Goal: Information Seeking & Learning: Learn about a topic

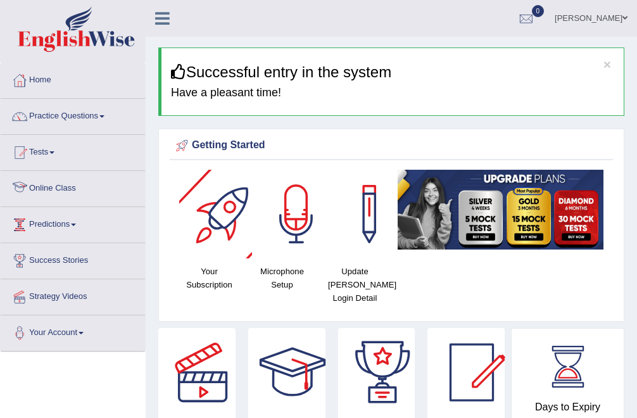
click at [49, 183] on link "Online Class" at bounding box center [73, 187] width 144 height 32
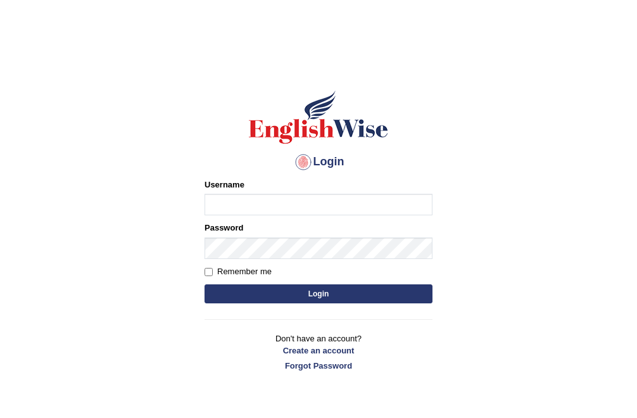
type input "Bhekimpilo"
click at [262, 298] on button "Login" at bounding box center [319, 293] width 228 height 19
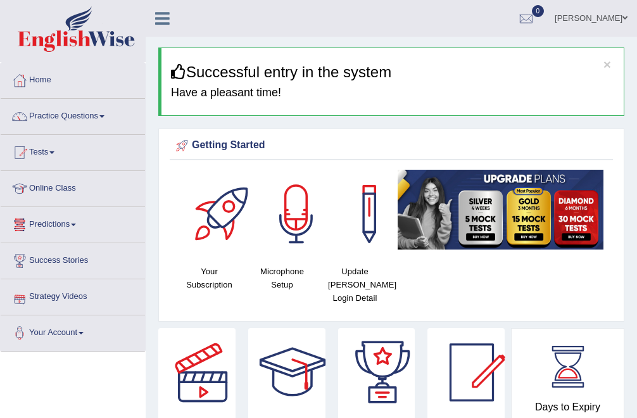
click at [41, 190] on link "Online Class" at bounding box center [73, 187] width 144 height 32
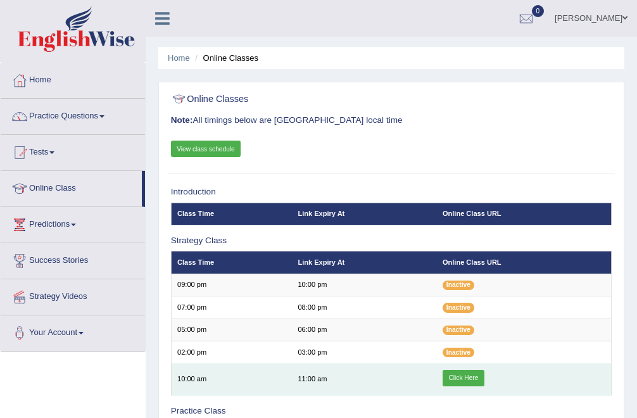
click at [463, 375] on link "Click Here" at bounding box center [464, 378] width 42 height 16
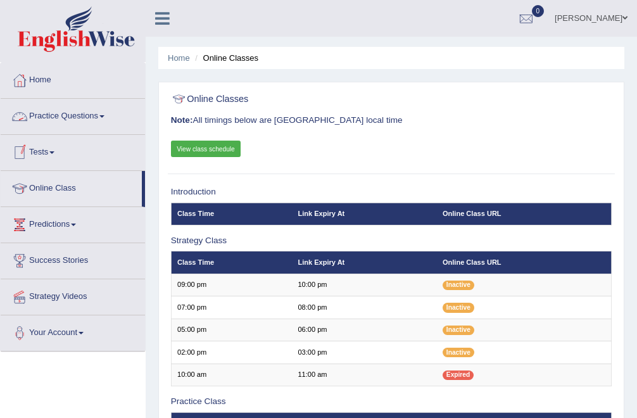
click at [50, 115] on link "Practice Questions" at bounding box center [73, 115] width 144 height 32
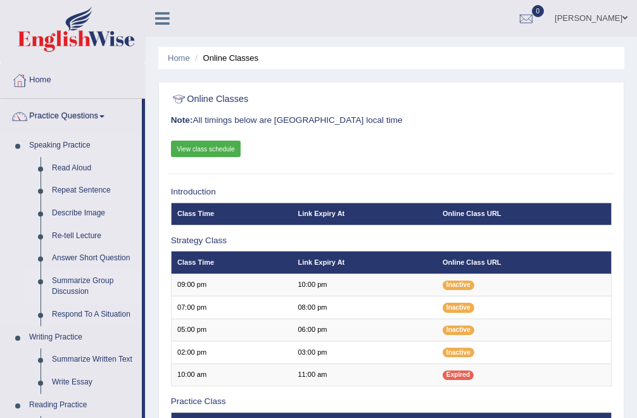
click at [94, 284] on link "Summarize Group Discussion" at bounding box center [94, 287] width 96 height 34
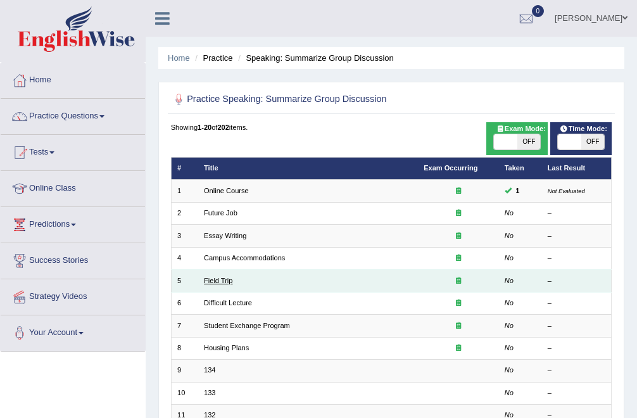
click at [222, 279] on link "Field Trip" at bounding box center [218, 281] width 29 height 8
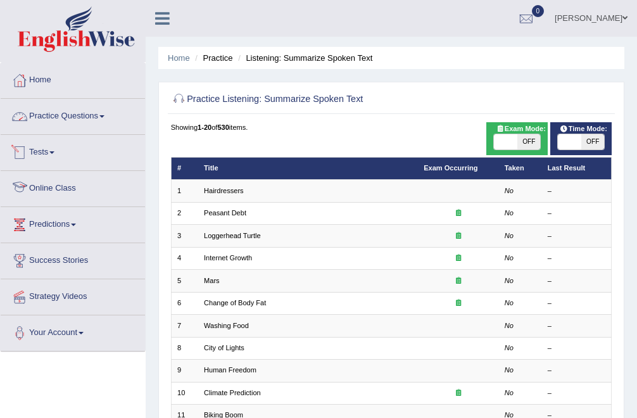
click at [60, 120] on link "Practice Questions" at bounding box center [73, 115] width 144 height 32
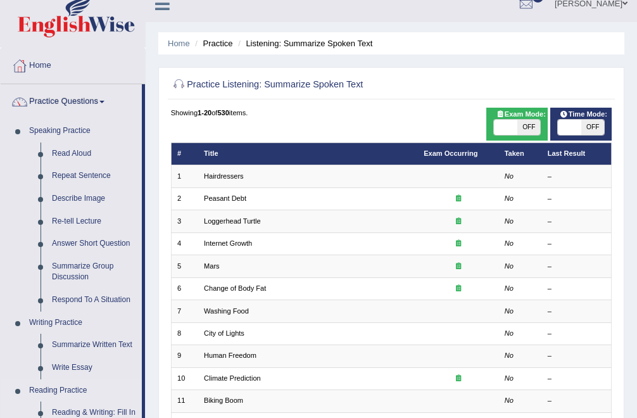
scroll to position [32, 0]
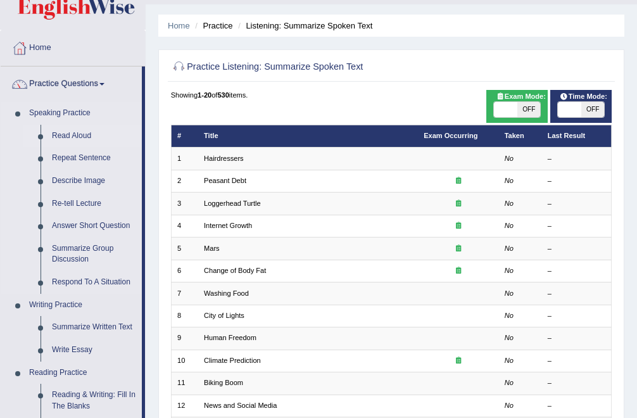
click at [68, 136] on link "Read Aloud" at bounding box center [94, 136] width 96 height 23
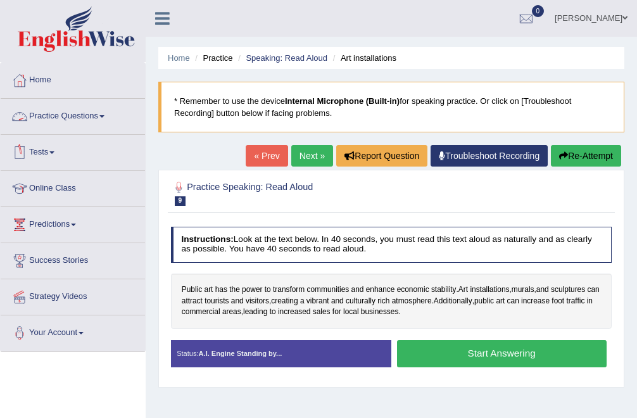
click at [63, 113] on link "Practice Questions" at bounding box center [73, 115] width 144 height 32
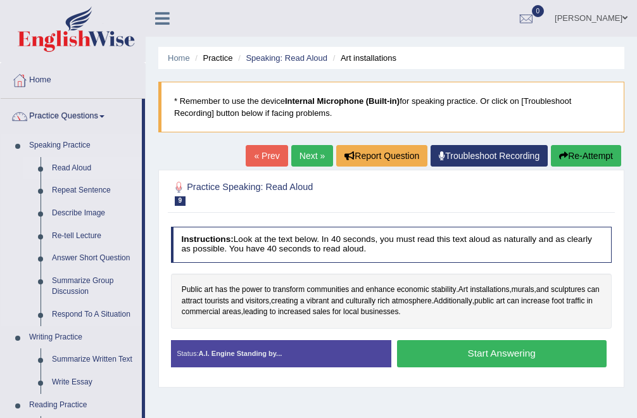
click at [74, 172] on link "Read Aloud" at bounding box center [94, 168] width 96 height 23
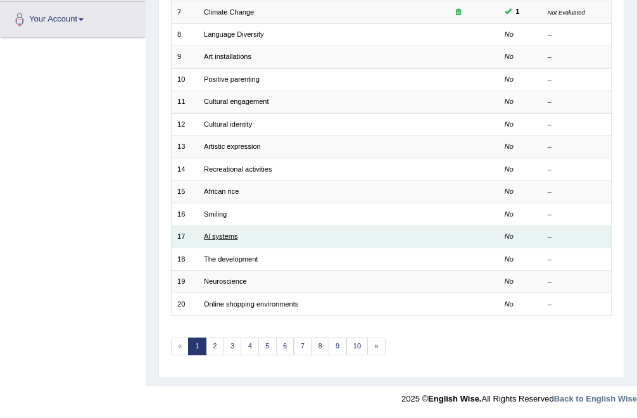
click at [224, 235] on link "Al systems" at bounding box center [221, 236] width 34 height 8
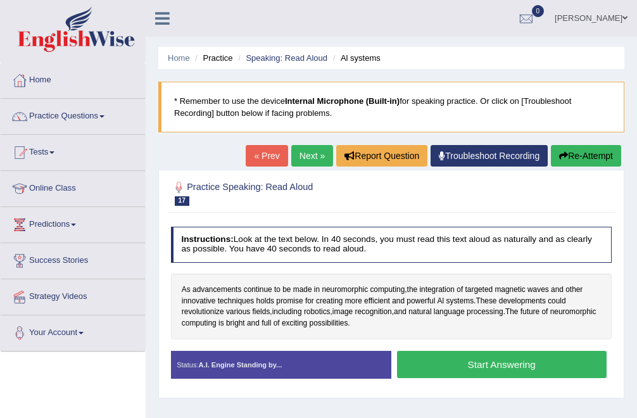
click at [483, 354] on button "Start Answering" at bounding box center [502, 364] width 210 height 27
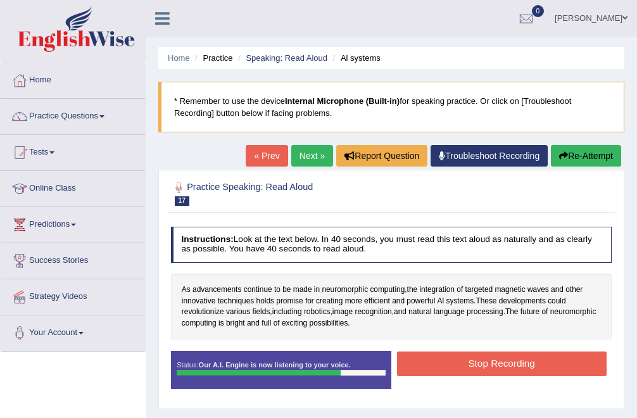
click at [486, 357] on button "Stop Recording" at bounding box center [502, 364] width 210 height 25
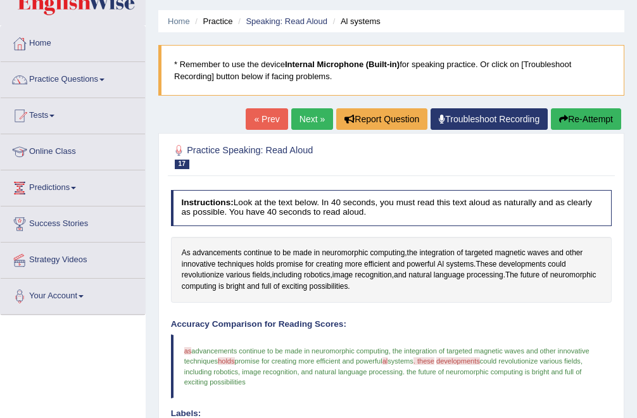
scroll to position [4, 0]
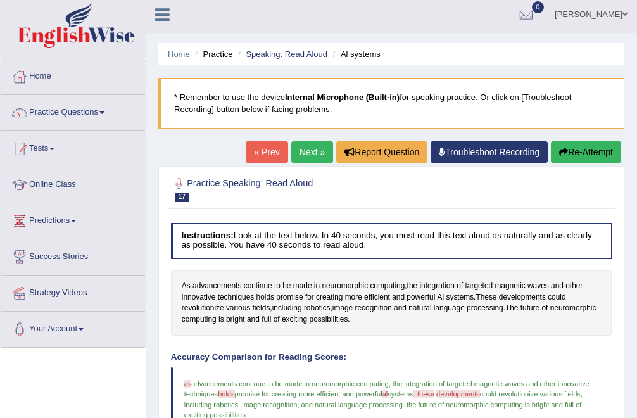
click at [314, 156] on link "Next »" at bounding box center [312, 152] width 42 height 22
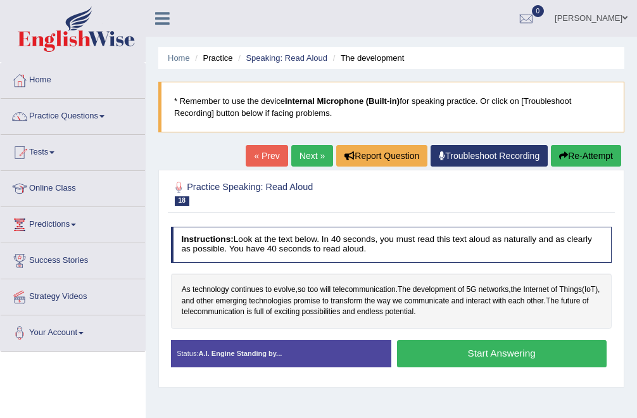
click at [481, 348] on button "Start Answering" at bounding box center [502, 353] width 210 height 27
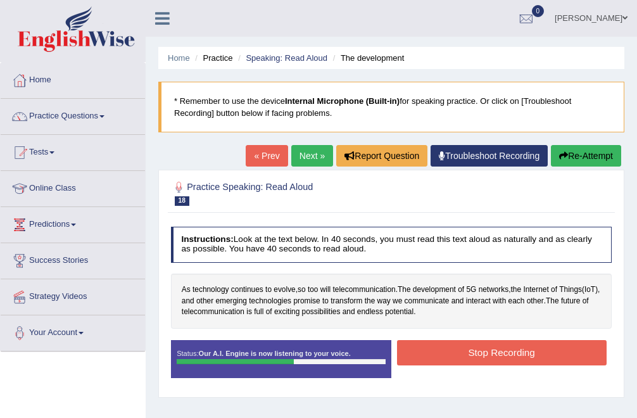
click at [481, 348] on button "Stop Recording" at bounding box center [502, 352] width 210 height 25
